Goal: Navigation & Orientation: Find specific page/section

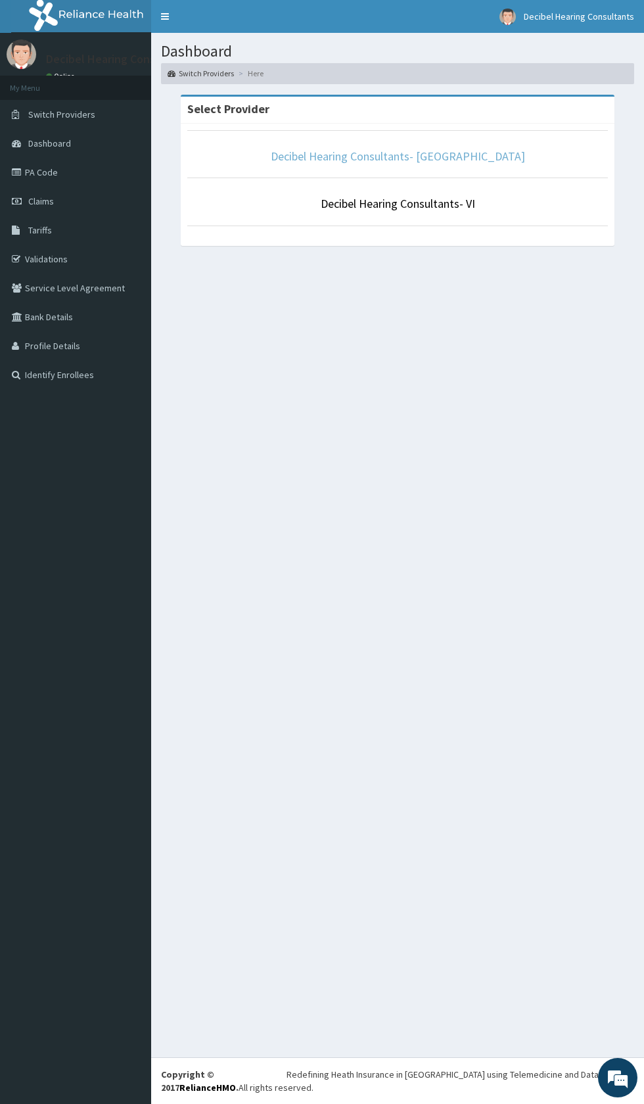
click at [426, 153] on link "Decibel Hearing Consultants- [GEOGRAPHIC_DATA]" at bounding box center [398, 156] width 254 height 15
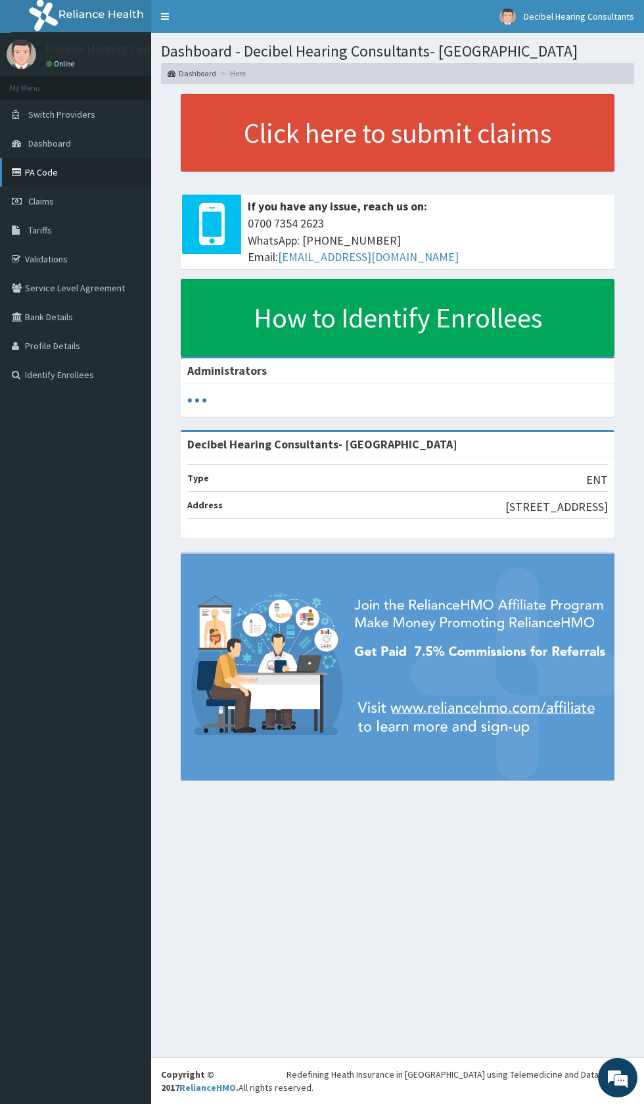
click at [91, 172] on link "PA Code" at bounding box center [75, 172] width 151 height 29
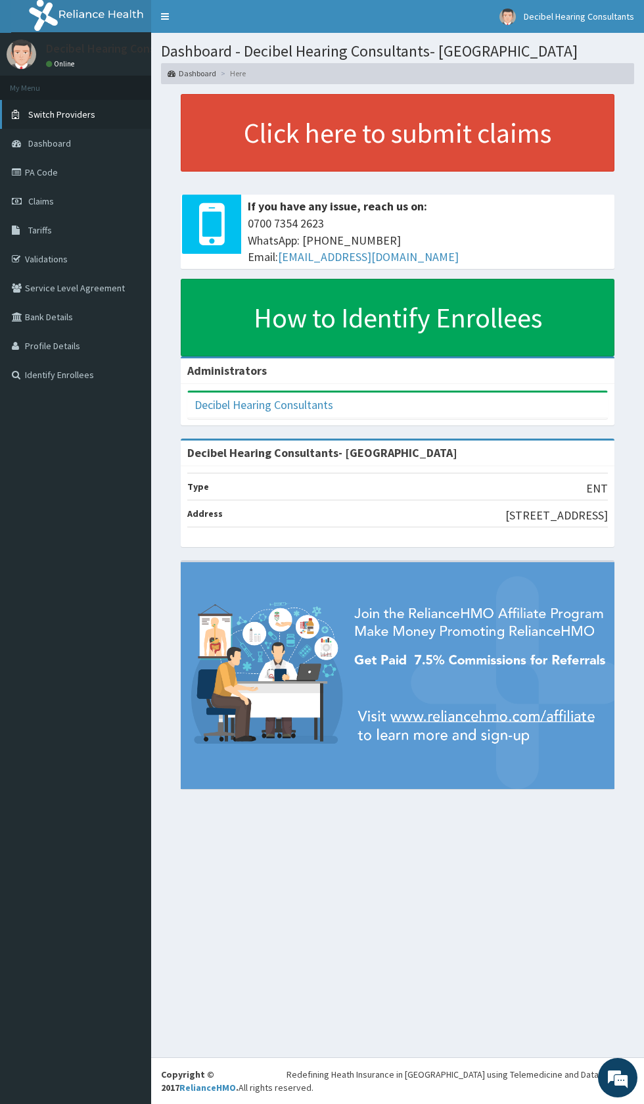
click at [77, 114] on span "Switch Providers" at bounding box center [61, 114] width 67 height 12
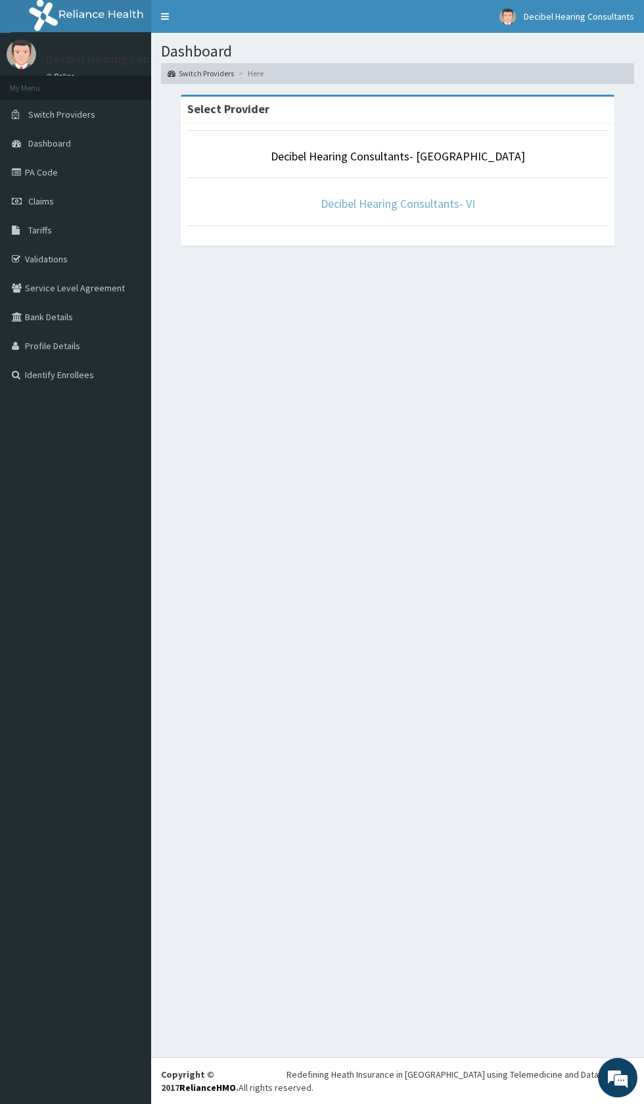
click at [417, 202] on link "Decibel Hearing Consultants- VI" at bounding box center [398, 203] width 154 height 15
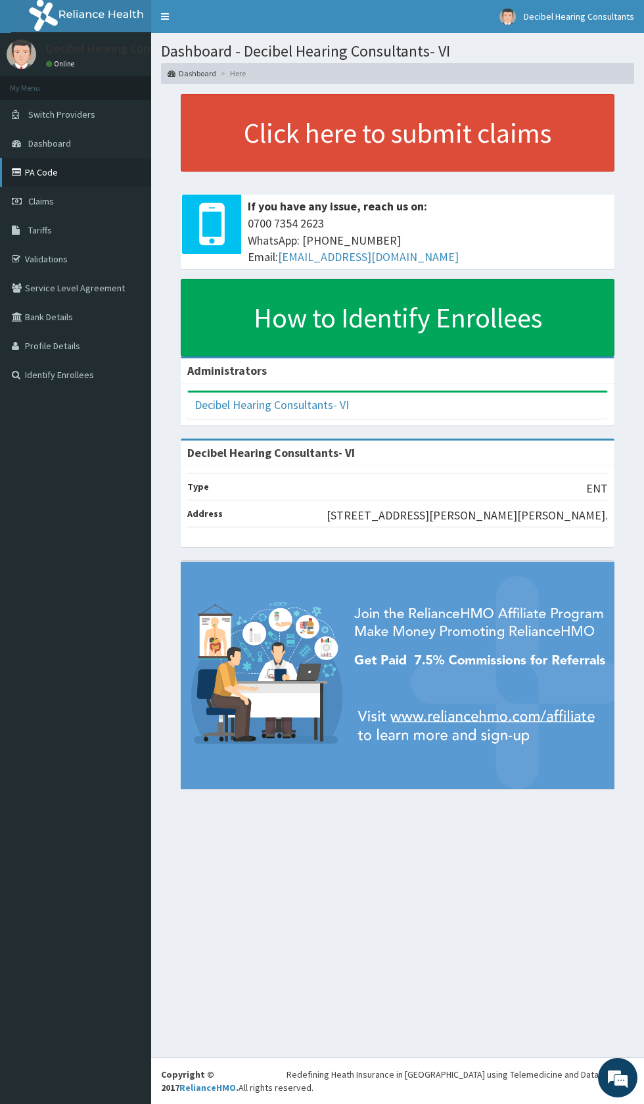
click at [70, 177] on link "PA Code" at bounding box center [75, 172] width 151 height 29
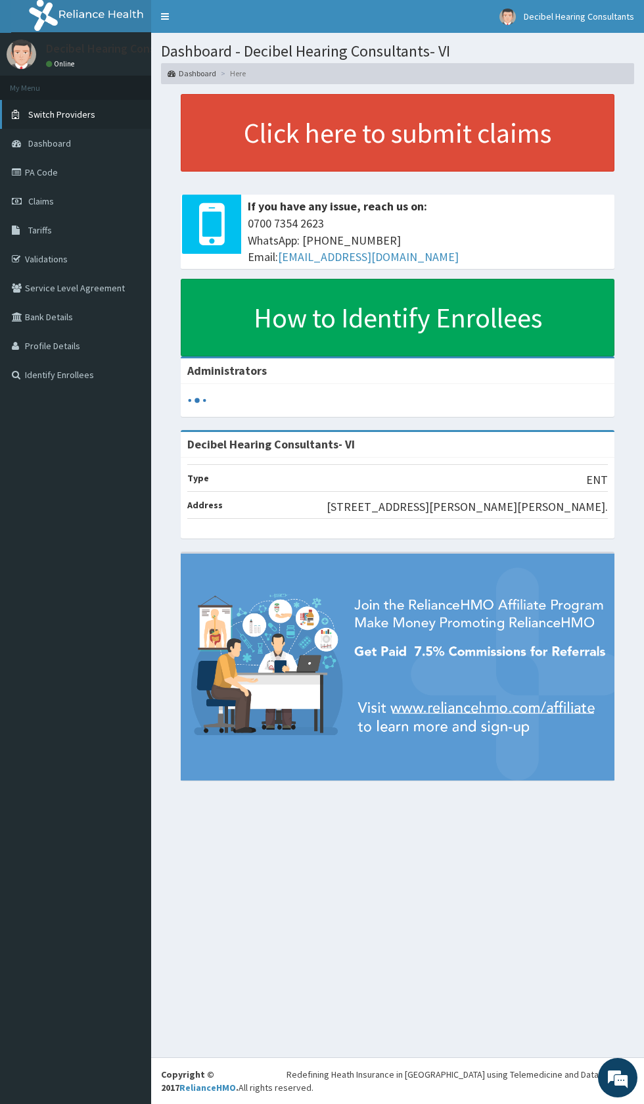
click at [69, 111] on span "Switch Providers" at bounding box center [61, 114] width 67 height 12
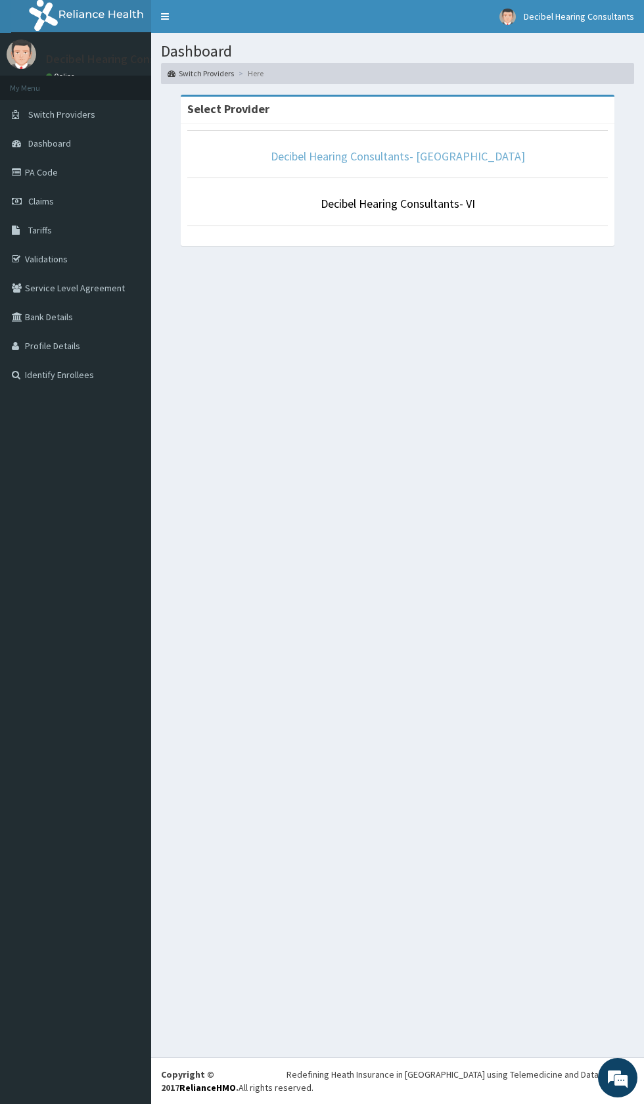
click at [440, 149] on link "Decibel Hearing Consultants- [GEOGRAPHIC_DATA]" at bounding box center [398, 156] width 254 height 15
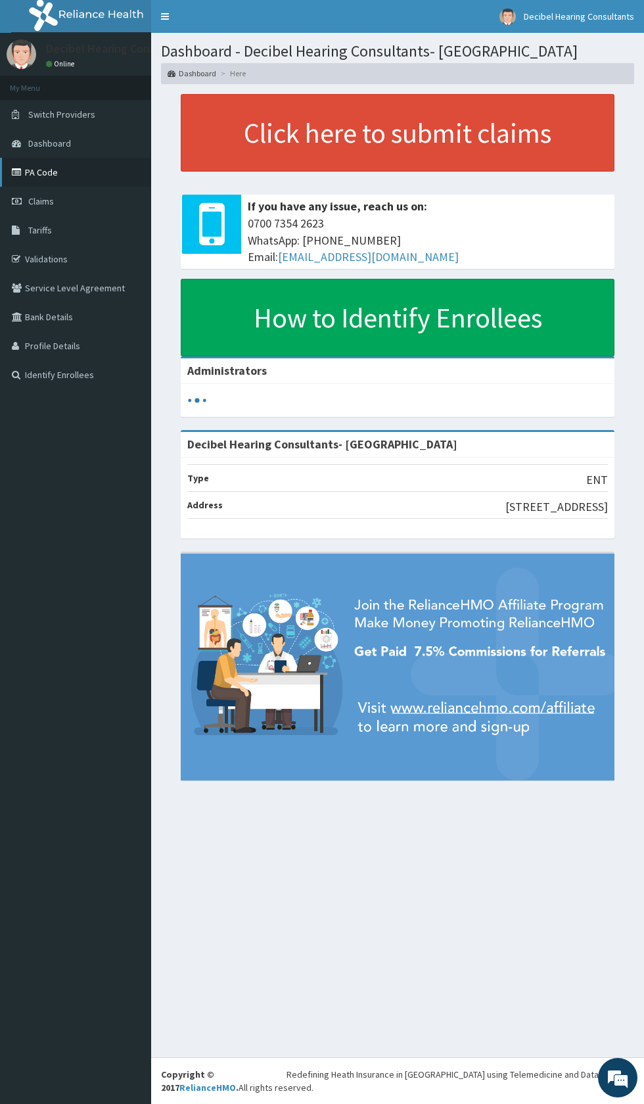
click at [89, 162] on link "PA Code" at bounding box center [75, 172] width 151 height 29
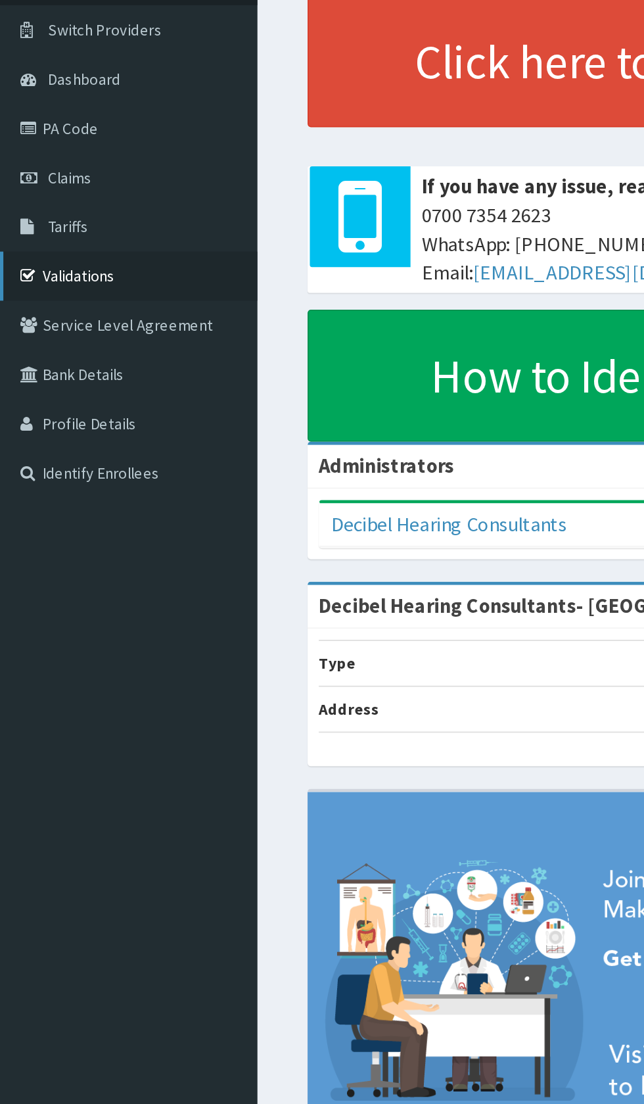
click at [38, 261] on link "Validations" at bounding box center [75, 259] width 151 height 29
